Goal: Information Seeking & Learning: Stay updated

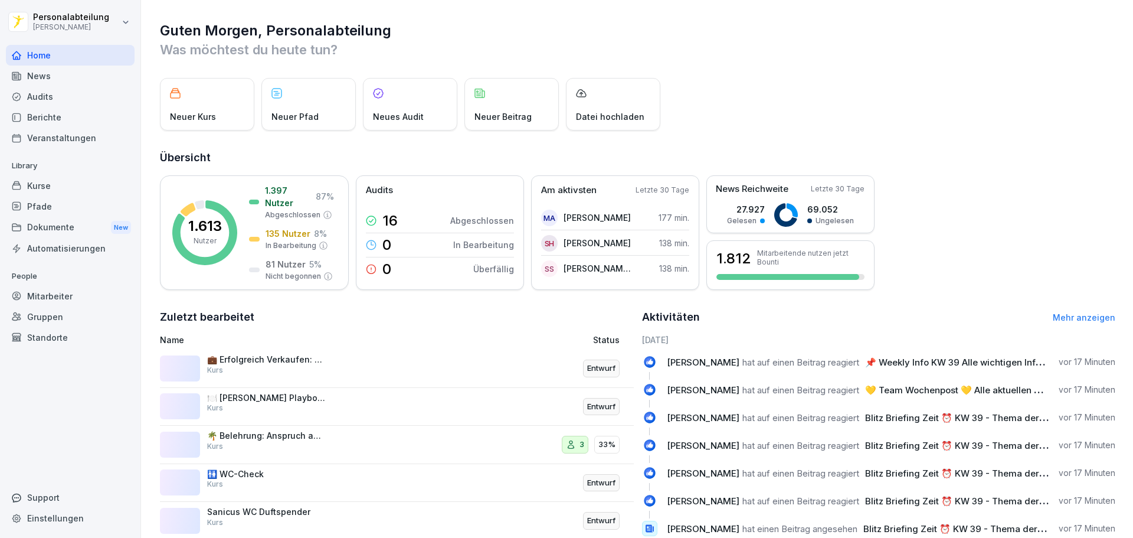
click at [47, 70] on div "News" at bounding box center [70, 76] width 129 height 21
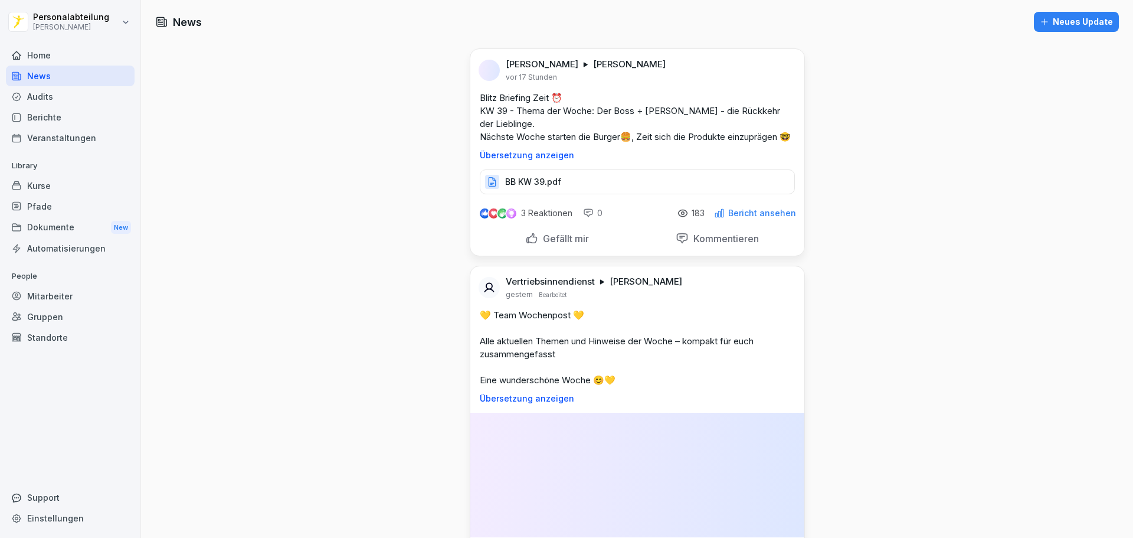
click at [42, 90] on div "Audits" at bounding box center [70, 96] width 129 height 21
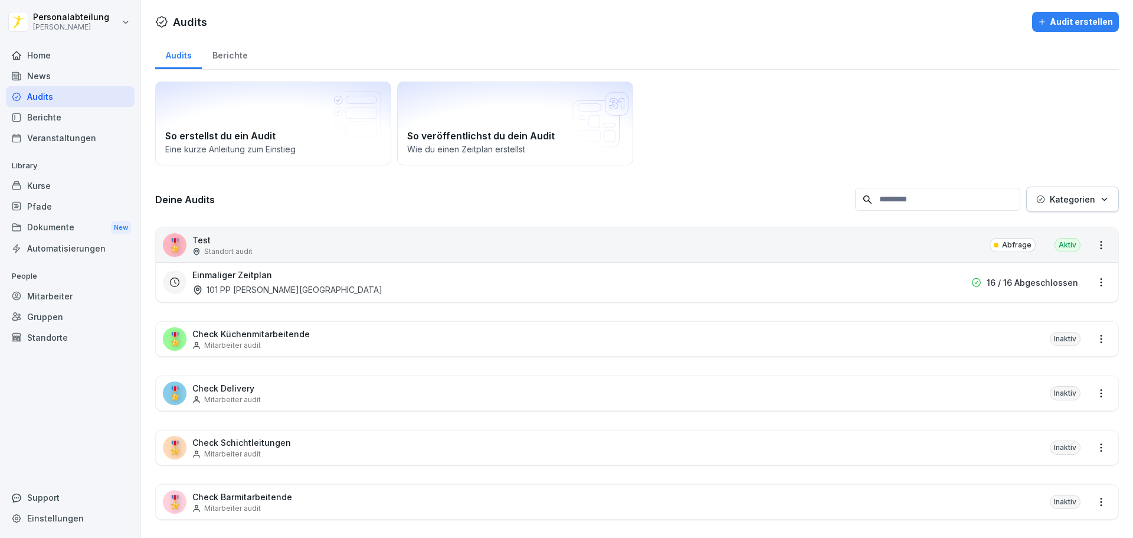
click at [1016, 249] on p "Abfrage" at bounding box center [1017, 245] width 30 height 11
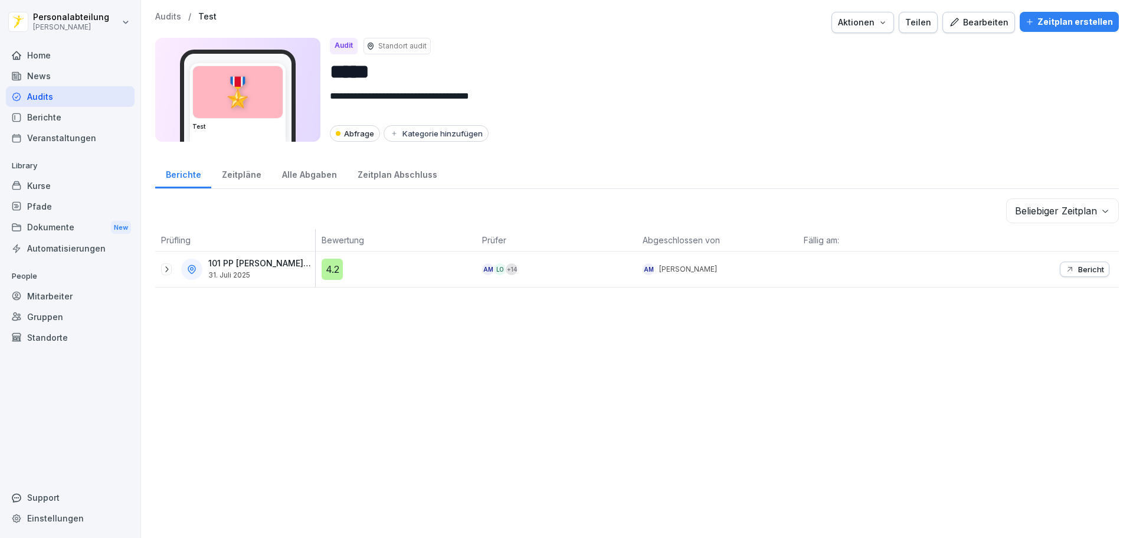
click at [1093, 274] on button "Bericht" at bounding box center [1085, 268] width 50 height 15
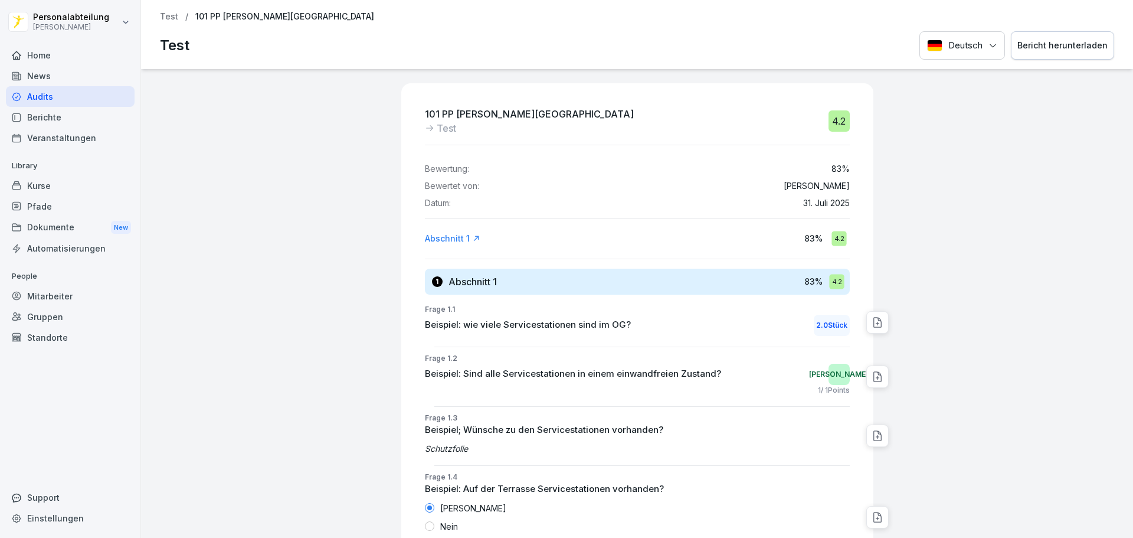
click at [69, 59] on div "Home" at bounding box center [70, 55] width 129 height 21
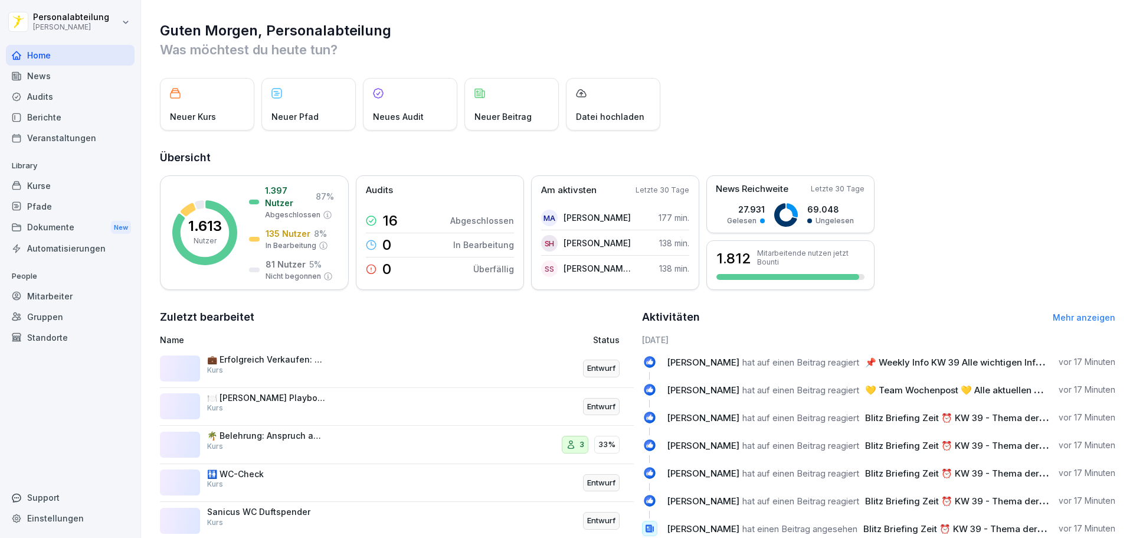
drag, startPoint x: 928, startPoint y: 112, endPoint x: 931, endPoint y: -22, distance: 133.4
click at [83, 84] on div "News" at bounding box center [70, 76] width 129 height 21
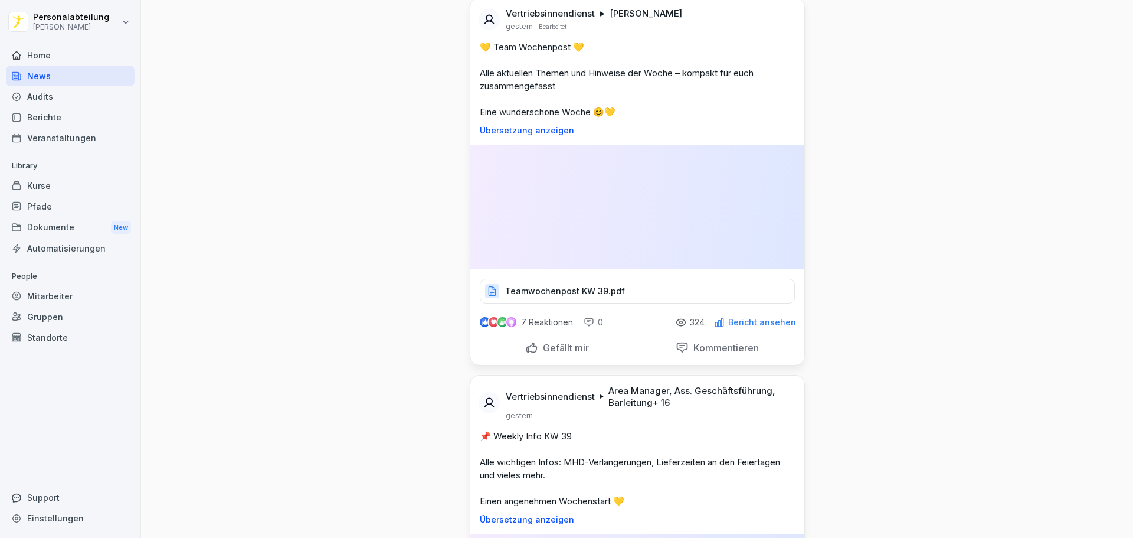
scroll to position [295, 0]
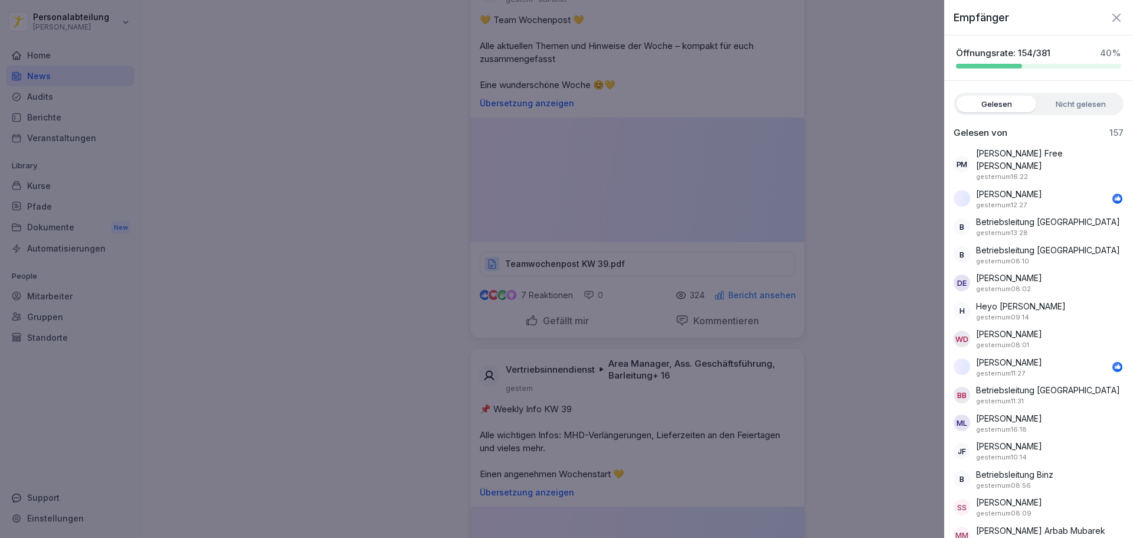
click at [1086, 94] on div "Gelesen Nicht gelesen" at bounding box center [1039, 104] width 170 height 22
click at [1083, 104] on label "Nicht gelesen" at bounding box center [1081, 104] width 80 height 17
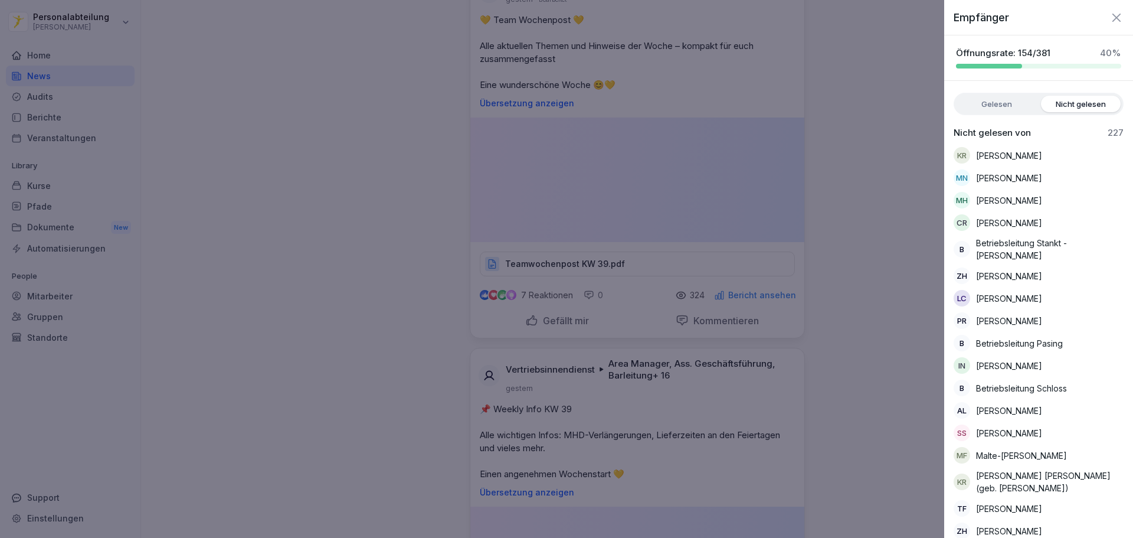
click at [994, 103] on label "Gelesen" at bounding box center [997, 104] width 80 height 17
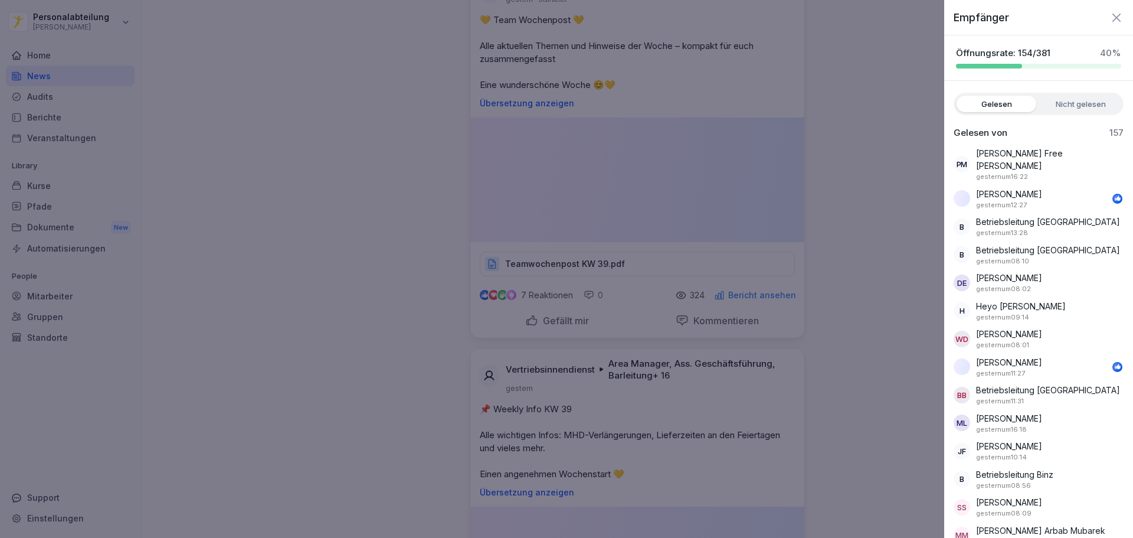
click at [1079, 99] on label "Nicht gelesen" at bounding box center [1081, 104] width 80 height 17
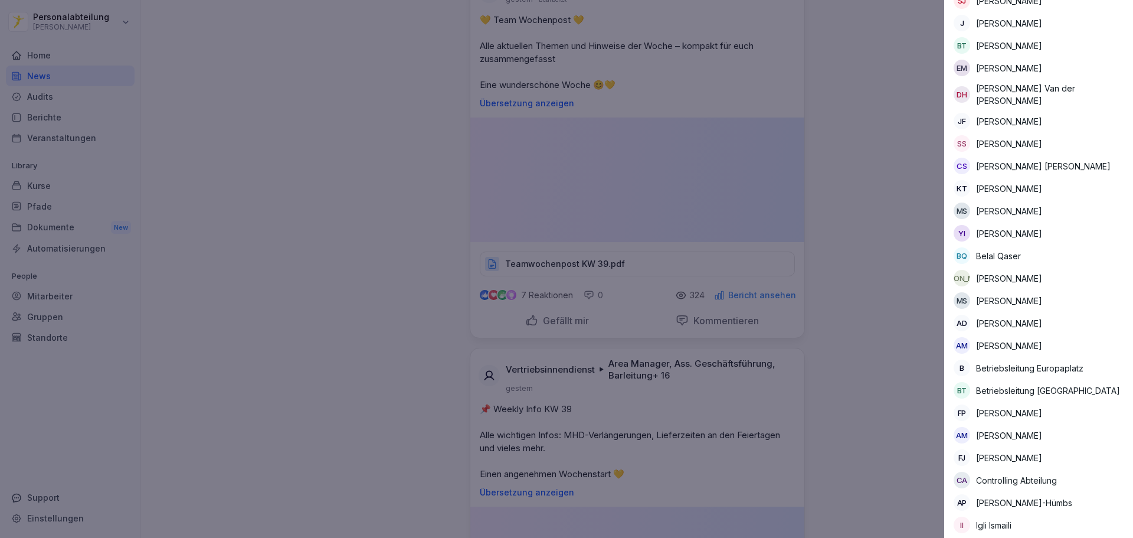
scroll to position [4742, 0]
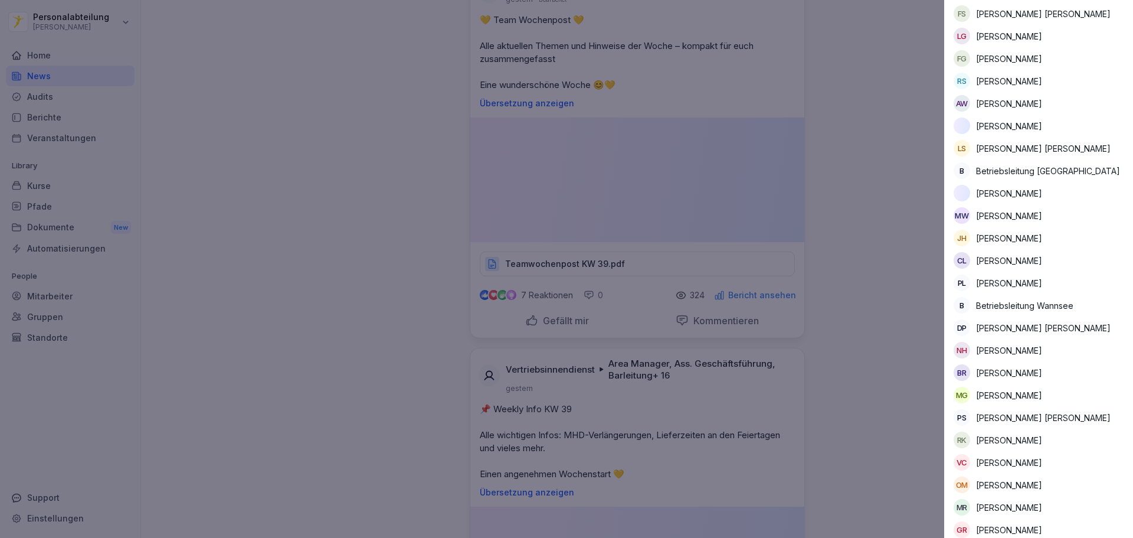
drag, startPoint x: 1058, startPoint y: 398, endPoint x: 1053, endPoint y: 431, distance: 34.0
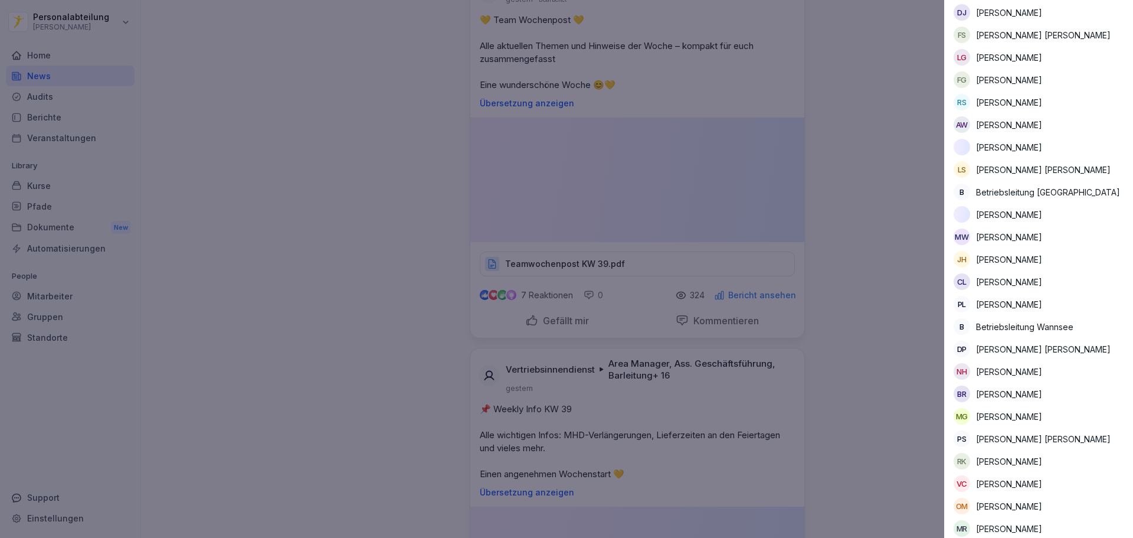
drag, startPoint x: 1053, startPoint y: 505, endPoint x: 1059, endPoint y: 487, distance: 18.7
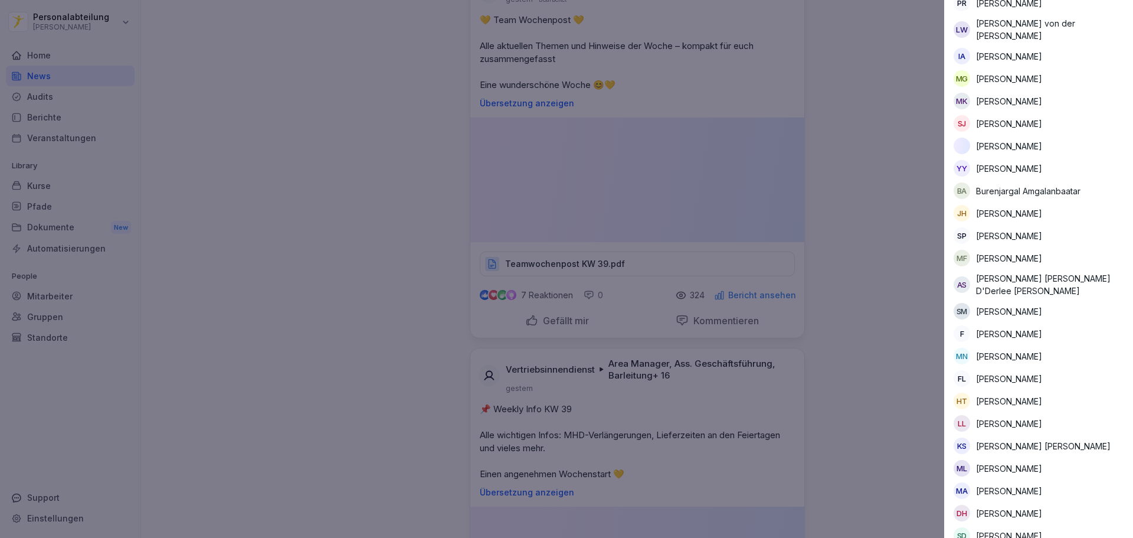
scroll to position [0, 0]
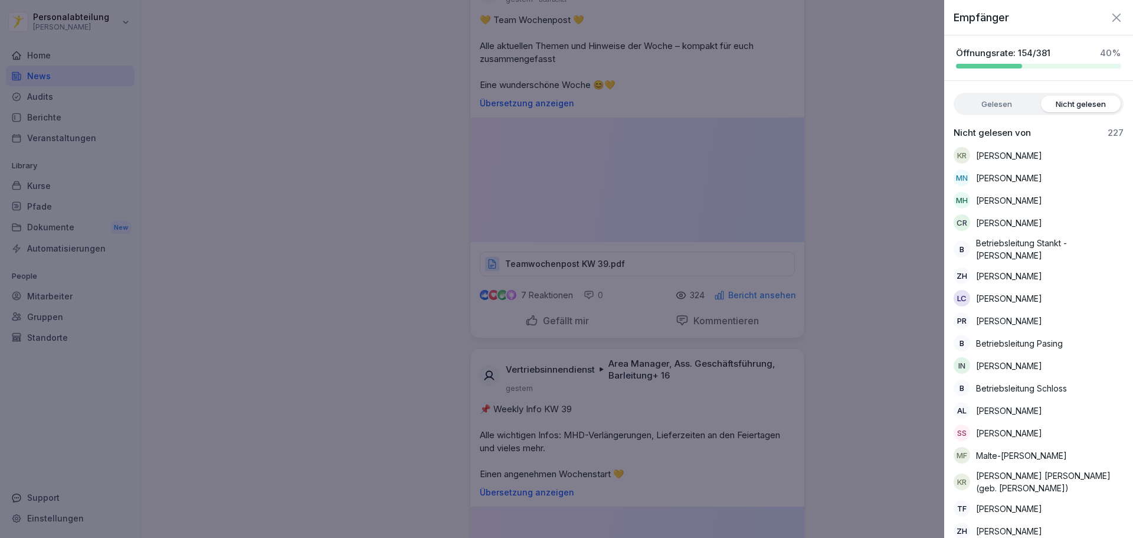
drag, startPoint x: 1058, startPoint y: 362, endPoint x: 1051, endPoint y: 77, distance: 285.1
click at [1009, 107] on label "Gelesen" at bounding box center [997, 104] width 80 height 17
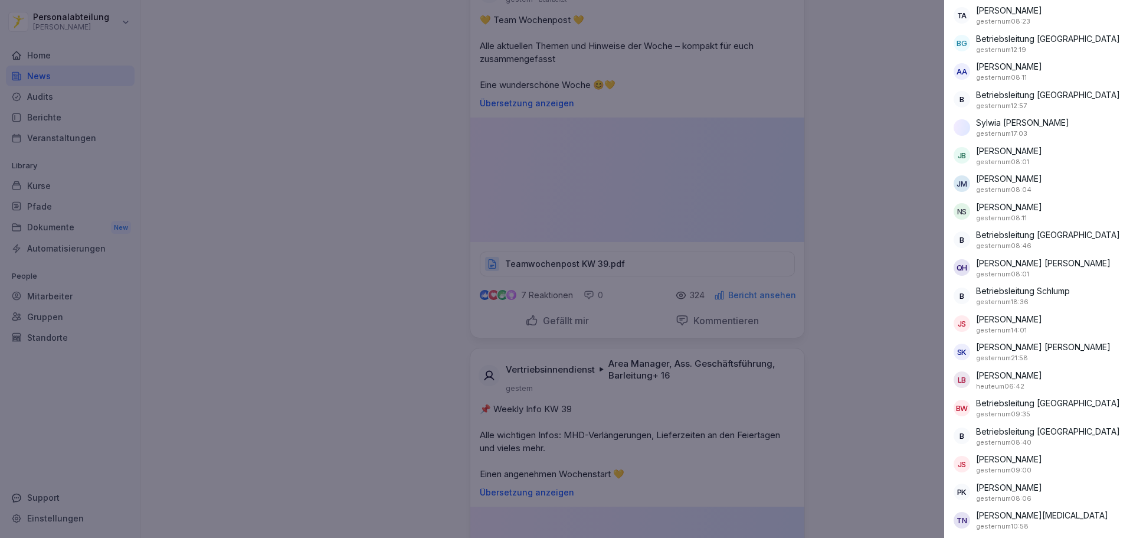
drag, startPoint x: 1038, startPoint y: 294, endPoint x: 1040, endPoint y: 359, distance: 65.0
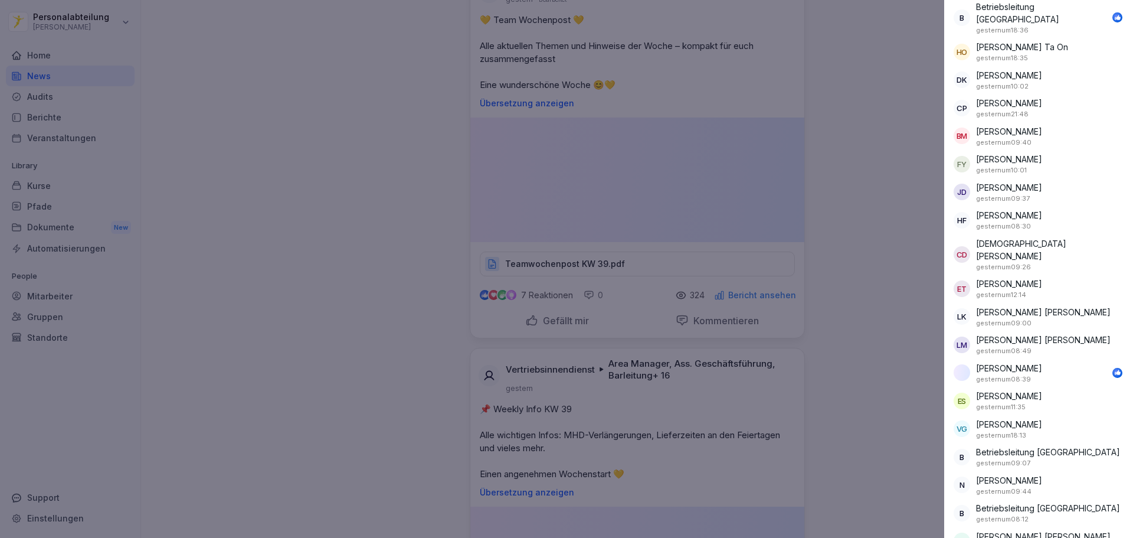
scroll to position [4036, 0]
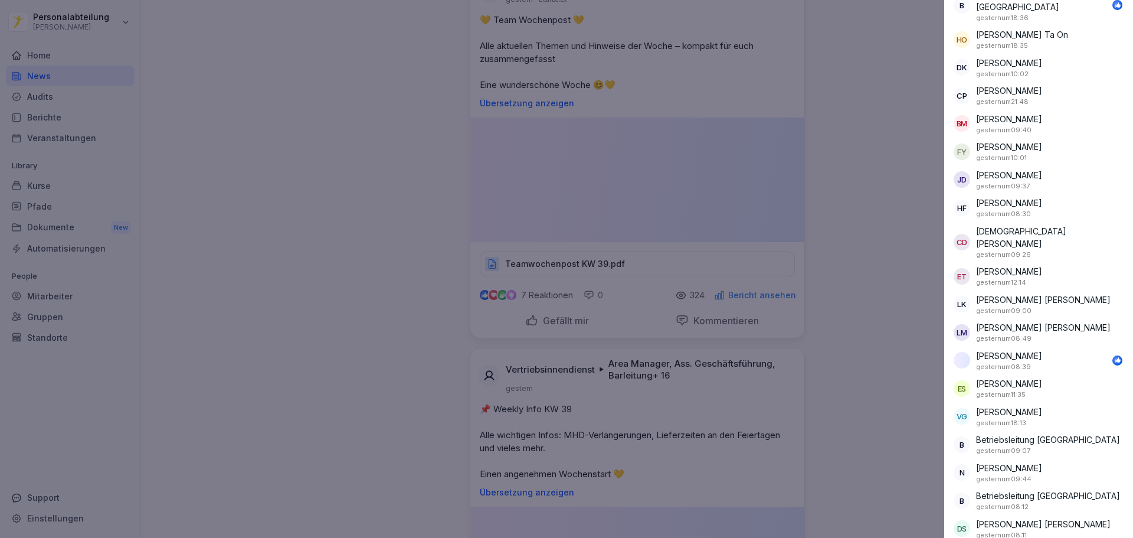
click at [888, 342] on div at bounding box center [566, 269] width 1133 height 538
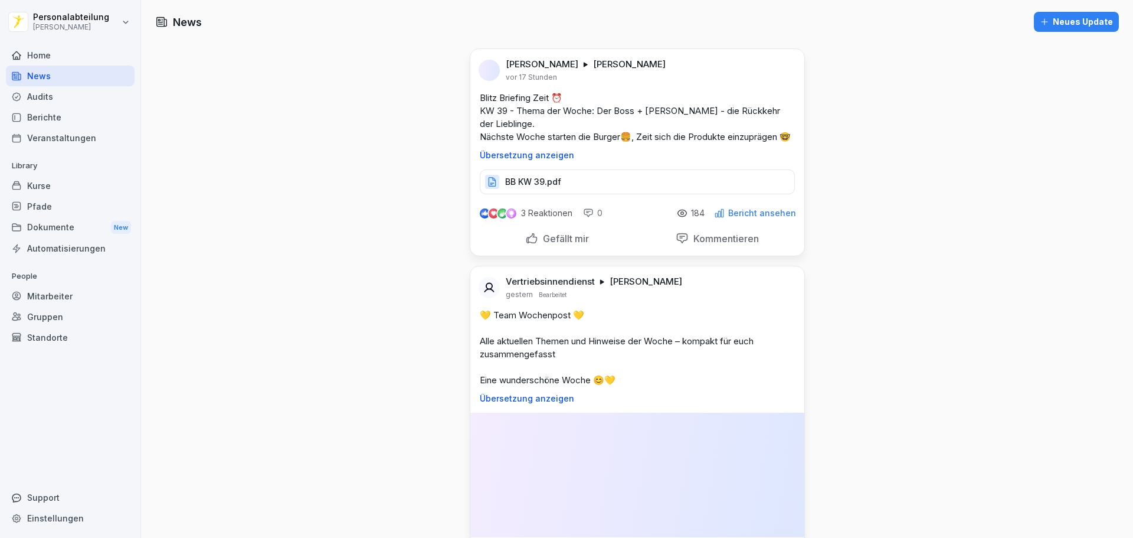
drag, startPoint x: 941, startPoint y: 19, endPoint x: 937, endPoint y: -71, distance: 89.8
click at [71, 44] on div at bounding box center [70, 41] width 129 height 7
click at [71, 55] on div "Home" at bounding box center [70, 55] width 129 height 21
